Goal: Find specific page/section: Find specific page/section

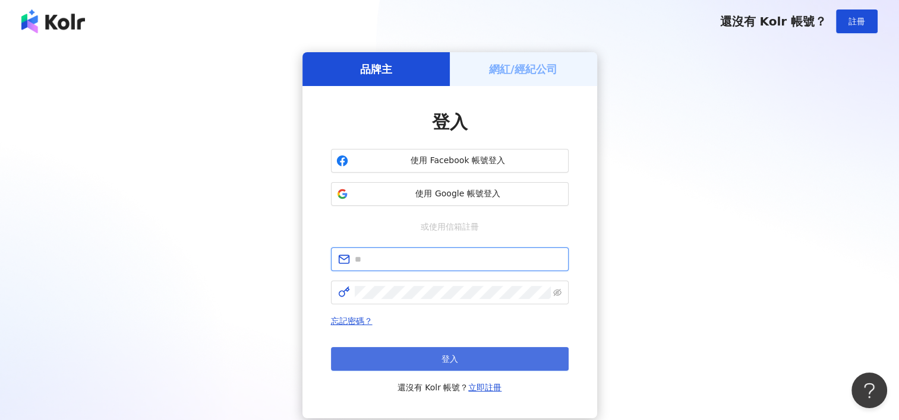
type input "**********"
click at [475, 355] on button "登入" at bounding box center [450, 359] width 238 height 24
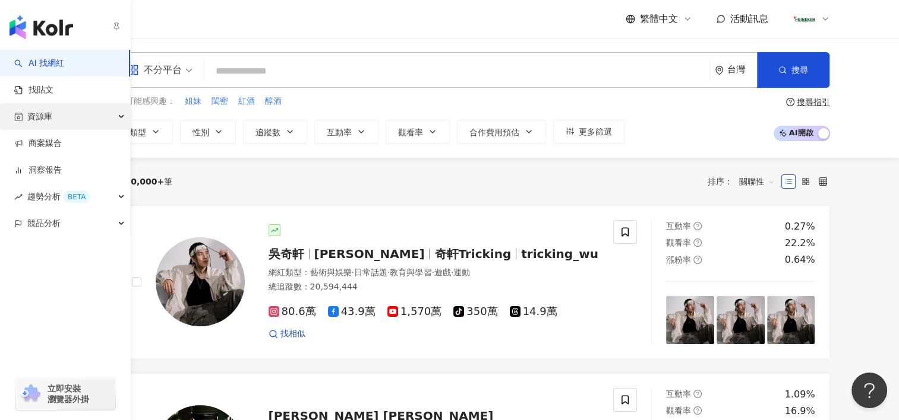
click at [33, 119] on span "資源庫" at bounding box center [39, 116] width 25 height 27
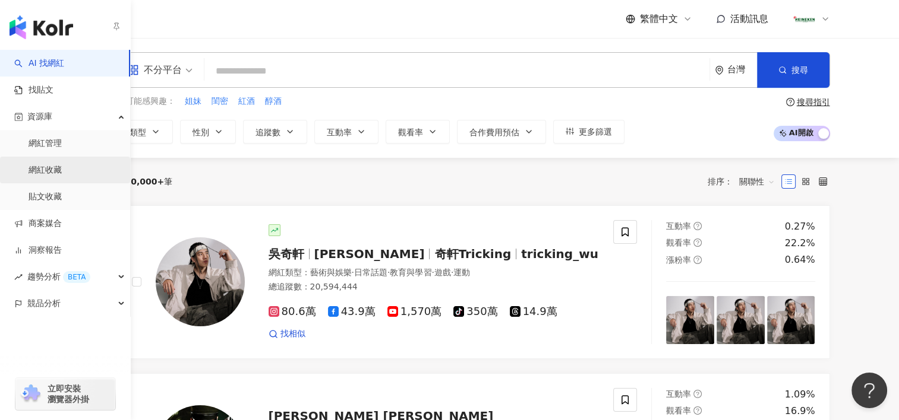
click at [54, 170] on link "網紅收藏" at bounding box center [45, 171] width 33 height 12
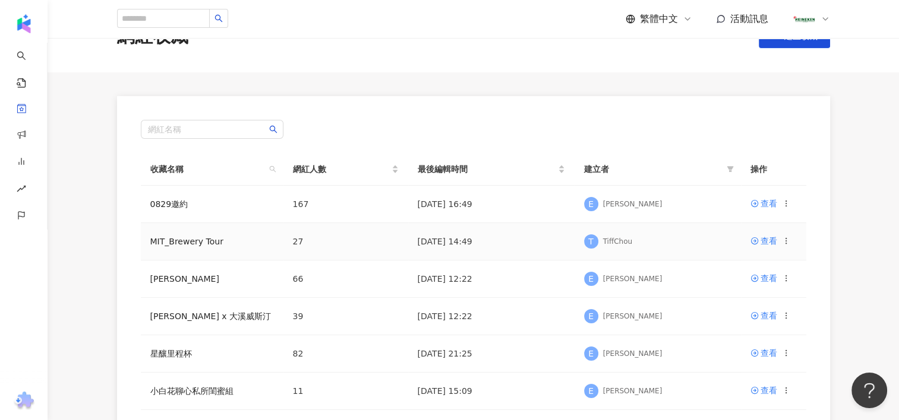
scroll to position [59, 0]
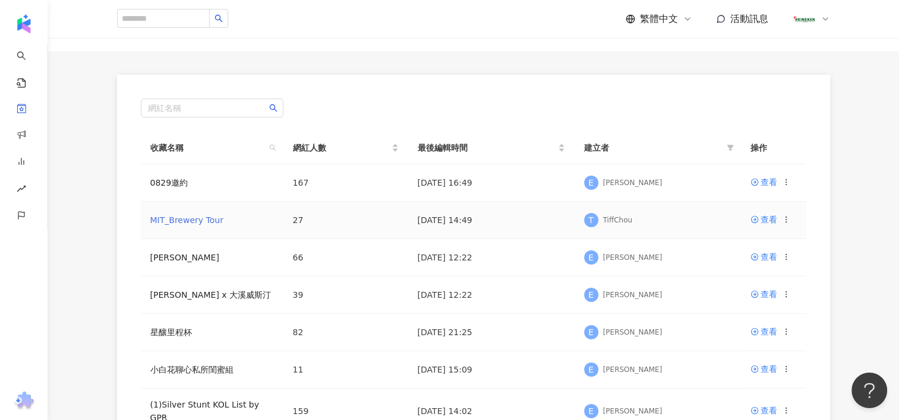
click at [184, 222] on link "MIT_Brewery Tour" at bounding box center [186, 221] width 73 height 10
